Goal: Transaction & Acquisition: Purchase product/service

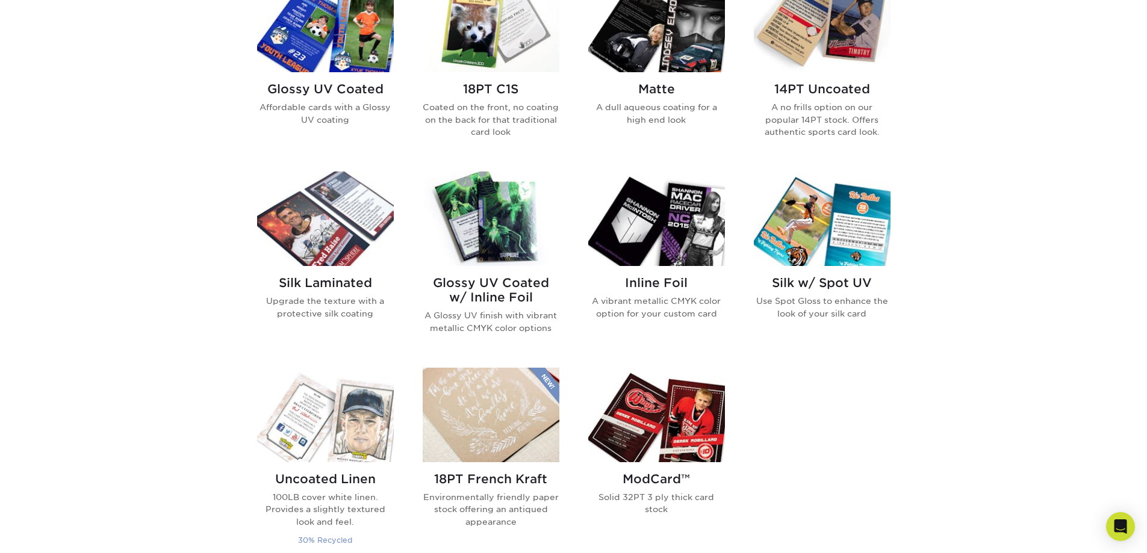
scroll to position [602, 0]
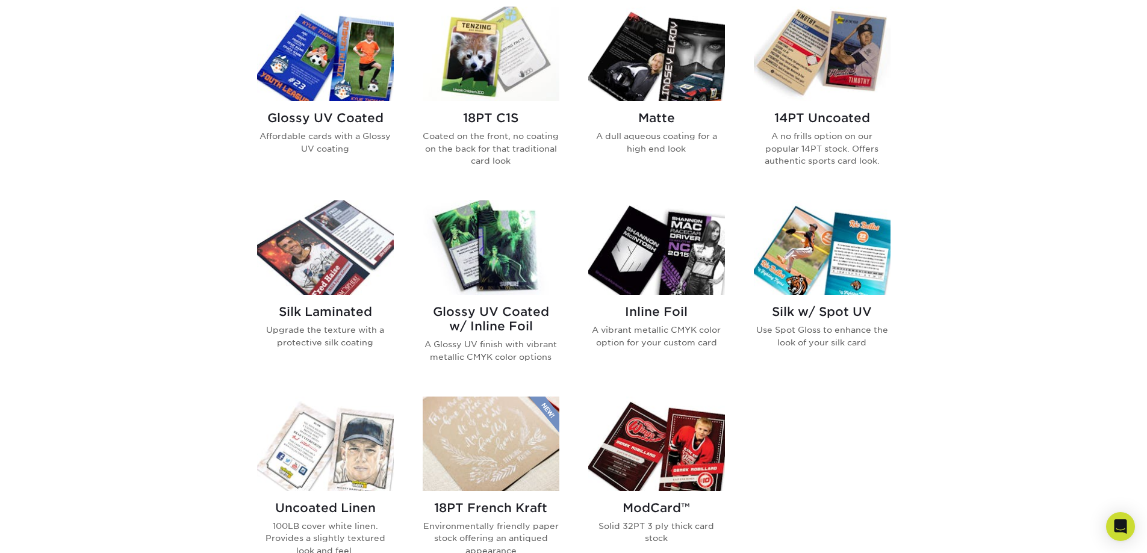
click at [338, 102] on div "Glossy UV Coated Affordable cards with a Glossy UV coating" at bounding box center [325, 137] width 137 height 73
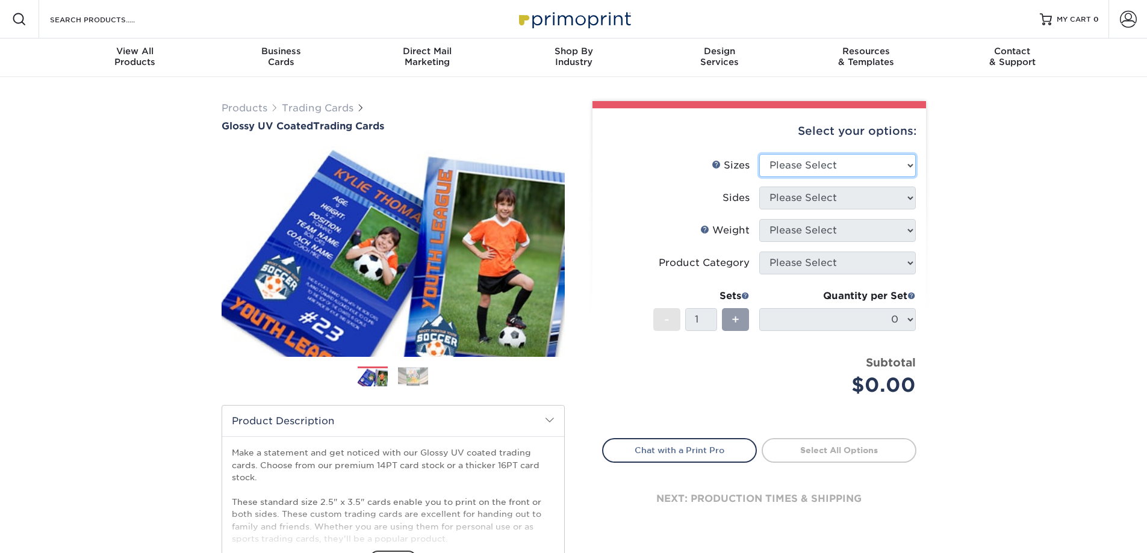
click at [833, 164] on select "Please Select 2.5" x 3.5"" at bounding box center [837, 165] width 157 height 23
select select "2.50x3.50"
click at [759, 154] on select "Please Select 2.5" x 3.5"" at bounding box center [837, 165] width 157 height 23
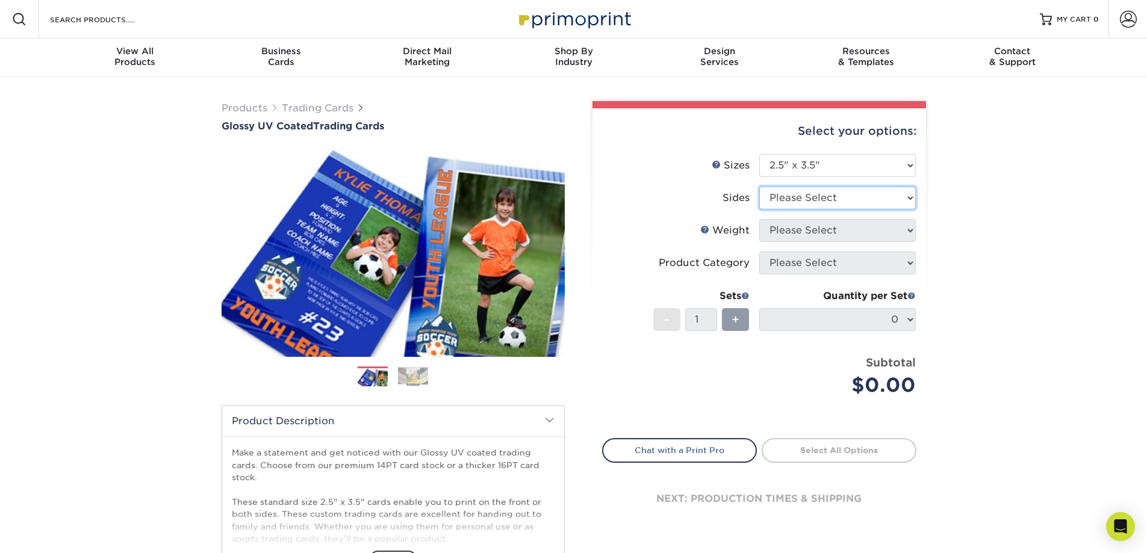
click at [826, 201] on select "Please Select Print Both Sides Print Front Only" at bounding box center [837, 198] width 157 height 23
select select "13abbda7-1d64-4f25-8bb2-c179b224825d"
click at [759, 187] on select "Please Select Print Both Sides Print Front Only" at bounding box center [837, 198] width 157 height 23
click at [823, 235] on select "Please Select 16PT 14PT 18PT C1S" at bounding box center [837, 230] width 157 height 23
select select "14PT"
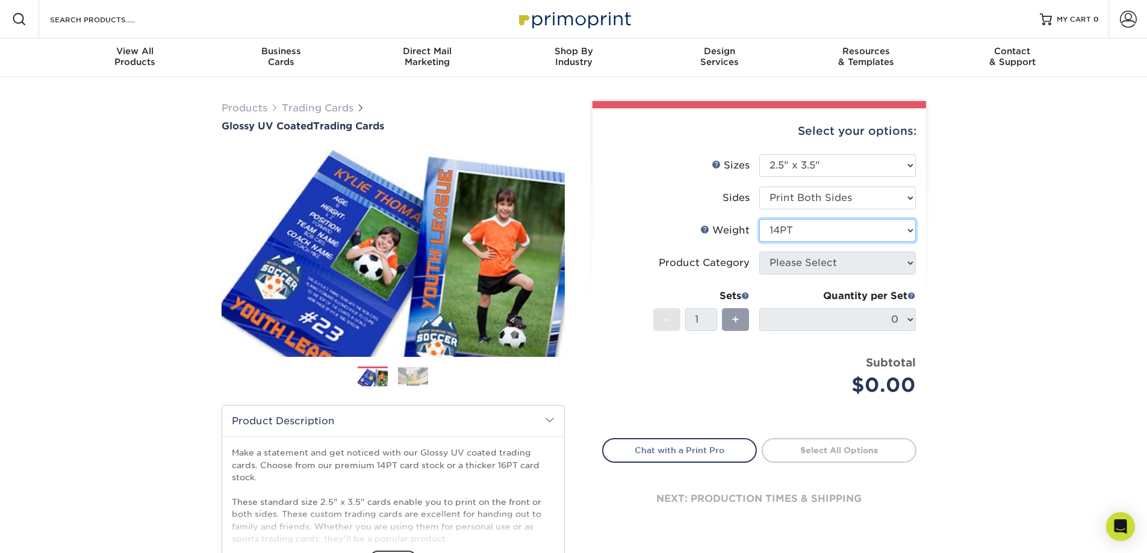
click at [759, 219] on select "Please Select 16PT 14PT 18PT C1S" at bounding box center [837, 230] width 157 height 23
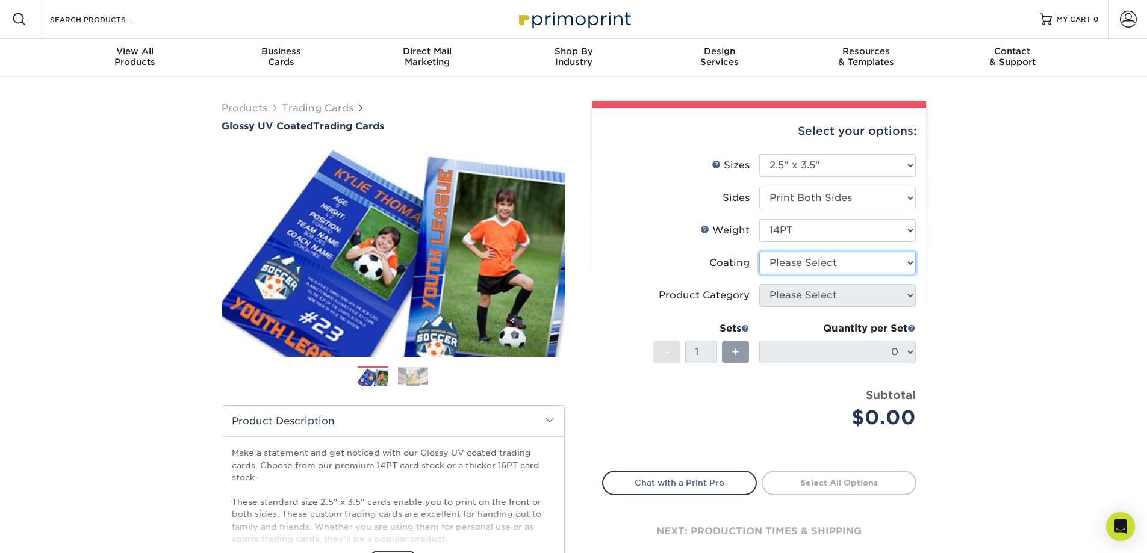
click at [820, 267] on select at bounding box center [837, 263] width 157 height 23
select select "1e8116af-acfc-44b1-83dc-8181aa338834"
click at [759, 252] on select at bounding box center [837, 263] width 157 height 23
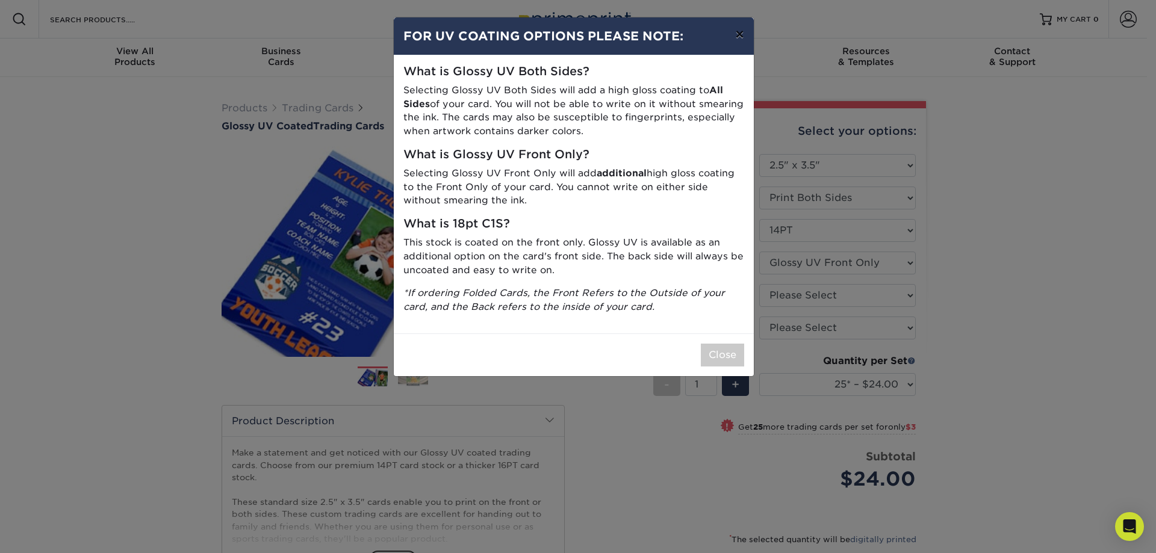
click at [736, 40] on button "×" at bounding box center [739, 34] width 28 height 34
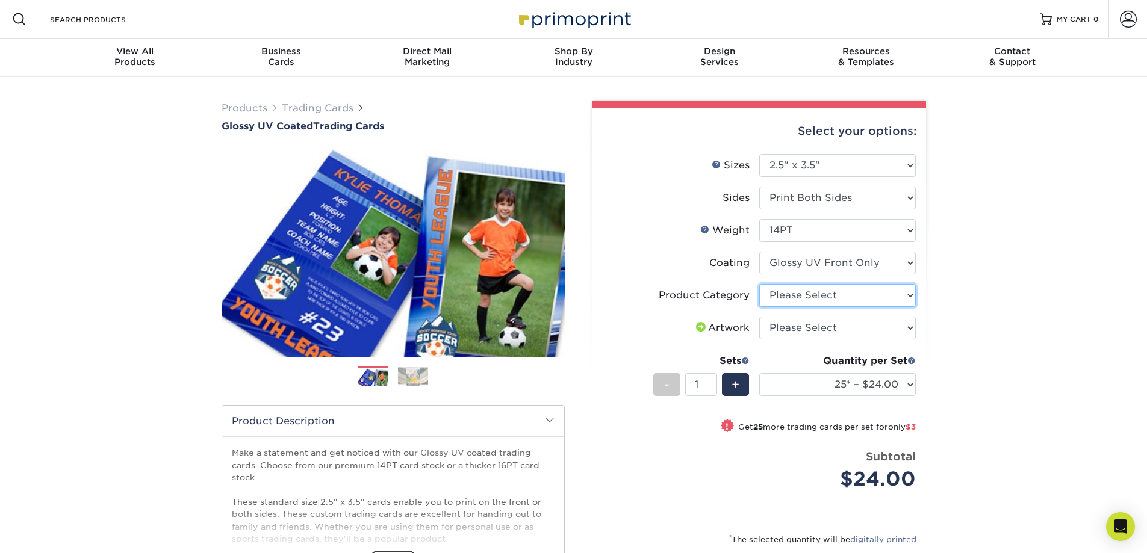
click at [799, 298] on select "Please Select Trading Cards" at bounding box center [837, 295] width 157 height 23
select select "c2f9bce9-36c2-409d-b101-c29d9d031e18"
click at [759, 284] on select "Please Select Trading Cards" at bounding box center [837, 295] width 157 height 23
click at [797, 329] on select "Please Select I will upload files I need a design - $100" at bounding box center [837, 328] width 157 height 23
select select "upload"
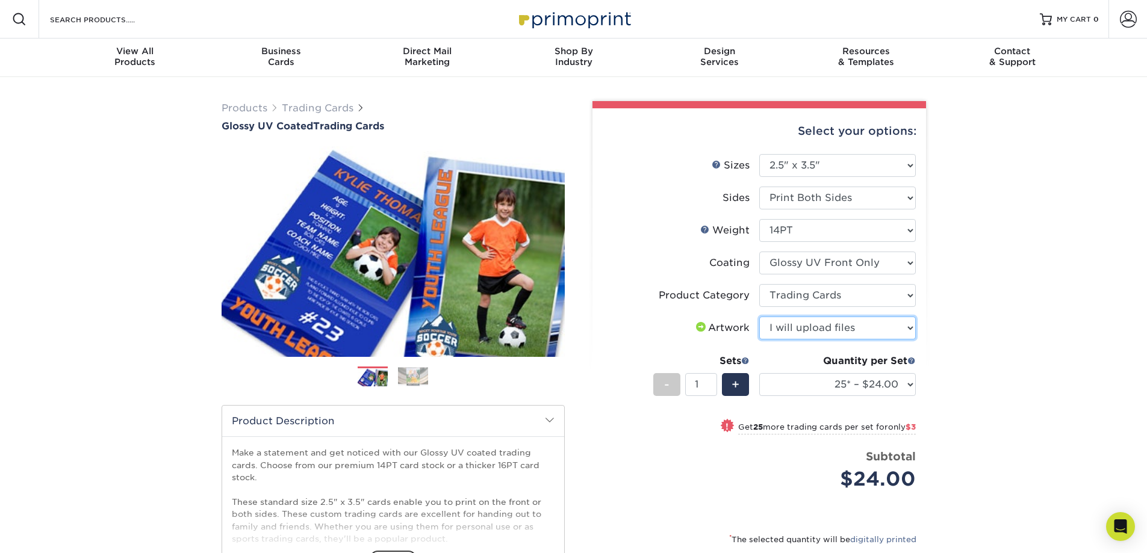
click at [759, 317] on select "Please Select I will upload files I need a design - $100" at bounding box center [837, 328] width 157 height 23
click at [802, 387] on select "25* – $24.00 50* – $27.00 75* – $34.00 100* – $37.00 250* – $48.00 500 – $59.00…" at bounding box center [837, 384] width 157 height 23
click at [735, 385] on span "+" at bounding box center [736, 385] width 8 height 18
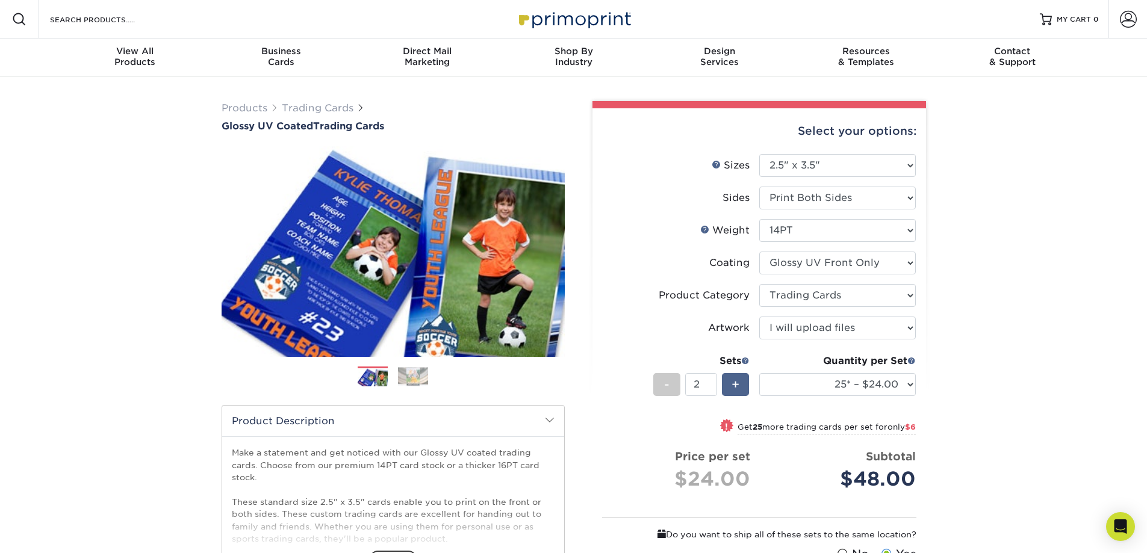
click at [735, 385] on span "+" at bounding box center [736, 385] width 8 height 18
type input "3"
click at [880, 377] on select "25* – $24.00 50* – $27.00 75* – $34.00 100* – $37.00 250* – $48.00 500 – $59.00…" at bounding box center [837, 384] width 157 height 23
select select "100* – $37.00"
click at [759, 373] on select "25* – $24.00 50* – $27.00 75* – $34.00 100* – $37.00 250* – $48.00 500 – $59.00…" at bounding box center [837, 384] width 157 height 23
